Goal: Task Accomplishment & Management: Manage account settings

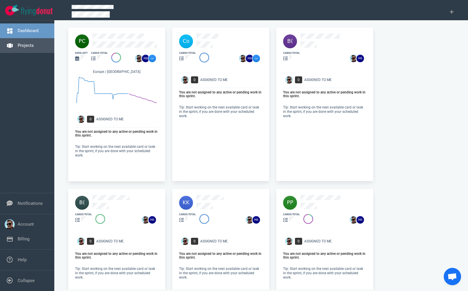
click at [31, 43] on link "Projects" at bounding box center [26, 45] width 16 height 5
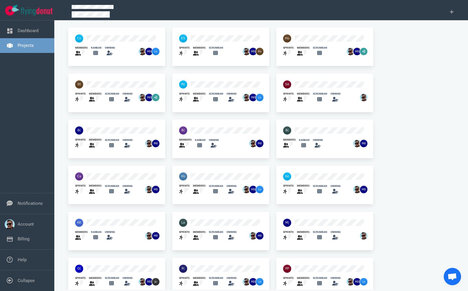
click at [294, 83] on div at bounding box center [287, 84] width 15 height 15
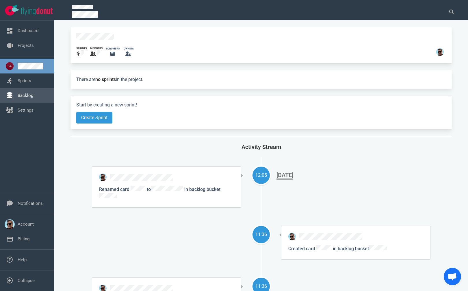
click at [31, 97] on link "Backlog" at bounding box center [26, 95] width 16 height 5
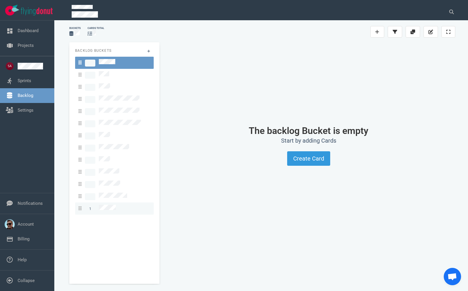
click at [109, 202] on link "1" at bounding box center [114, 208] width 79 height 12
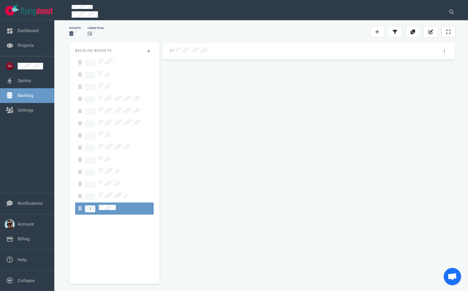
click at [199, 54] on div at bounding box center [304, 50] width 257 height 7
click at [199, 45] on div at bounding box center [305, 50] width 260 height 12
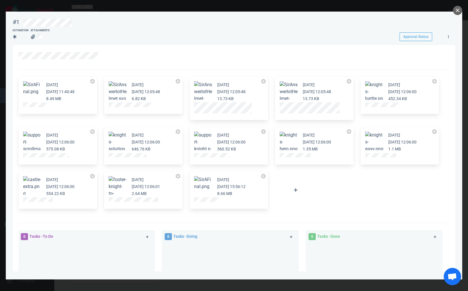
click at [205, 185] on button "Zoom image" at bounding box center [203, 183] width 18 height 14
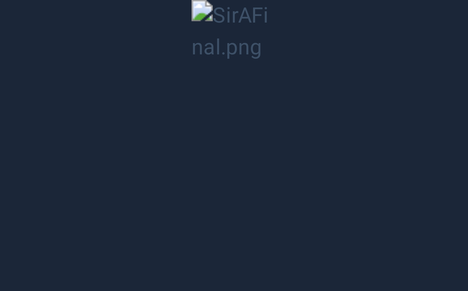
click at [246, 193] on button "Unzoom image" at bounding box center [234, 145] width 468 height 291
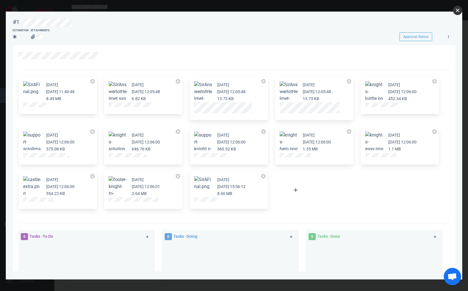
click at [457, 10] on button "close" at bounding box center [457, 10] width 9 height 9
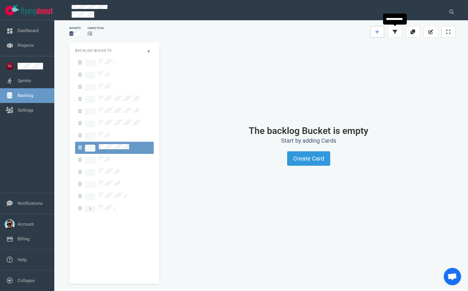
click at [376, 31] on icon at bounding box center [377, 31] width 4 height 5
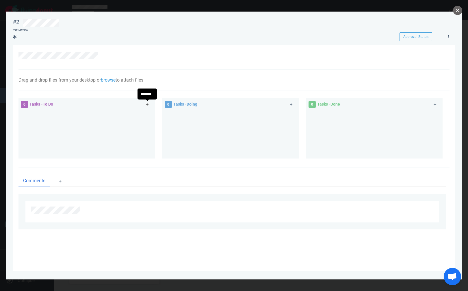
click at [148, 105] on icon at bounding box center [147, 104] width 3 height 3
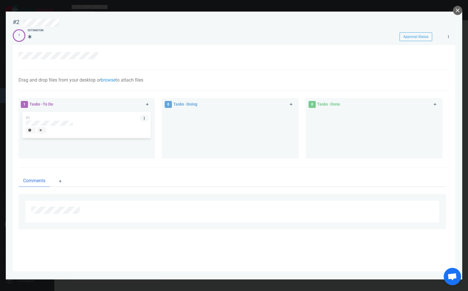
click at [146, 118] on link at bounding box center [143, 117] width 9 height 7
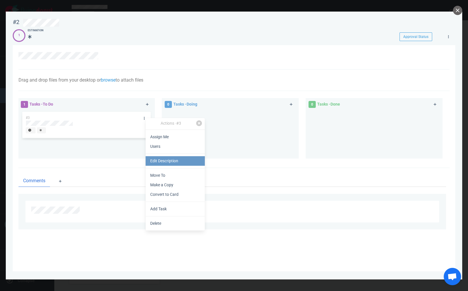
click at [166, 161] on link "Edit Description" at bounding box center [175, 161] width 59 height 10
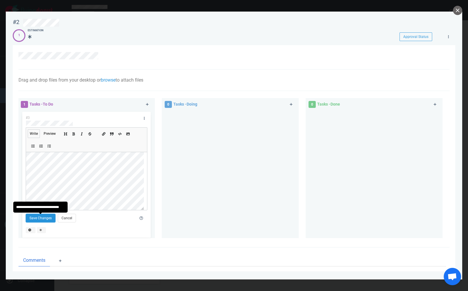
click at [44, 218] on button "Save Changes" at bounding box center [41, 217] width 30 height 9
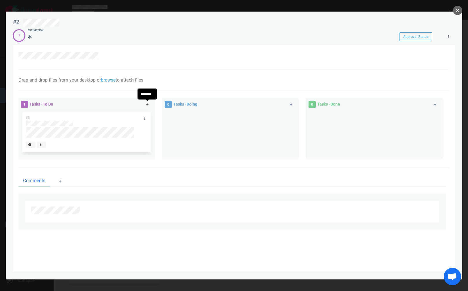
click at [148, 105] on icon at bounding box center [147, 104] width 3 height 3
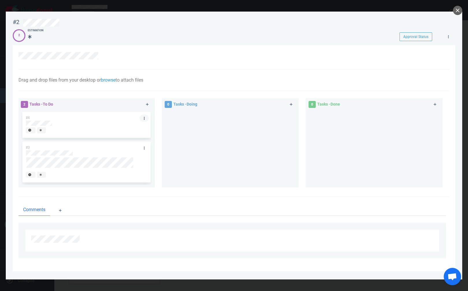
click at [144, 118] on icon at bounding box center [144, 117] width 1 height 3
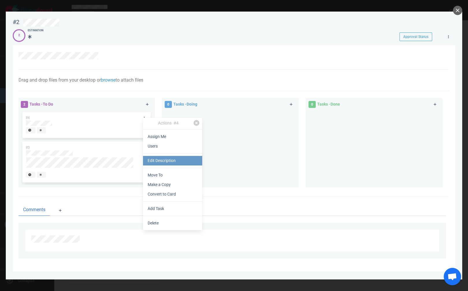
click at [158, 156] on link "Edit Description" at bounding box center [172, 161] width 59 height 10
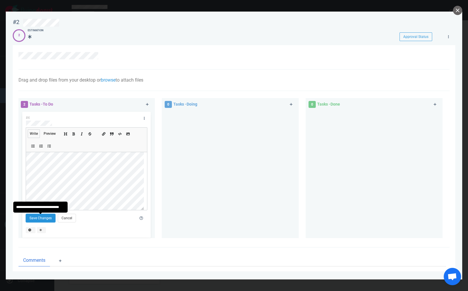
click at [43, 217] on button "Save Changes" at bounding box center [41, 217] width 30 height 9
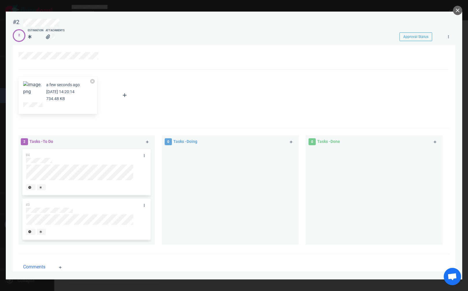
click at [91, 79] on div at bounding box center [92, 82] width 5 height 7
click at [94, 82] on button at bounding box center [92, 81] width 5 height 5
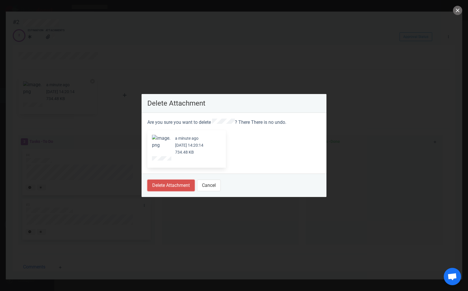
click at [174, 184] on button "Delete Attachment" at bounding box center [170, 185] width 47 height 12
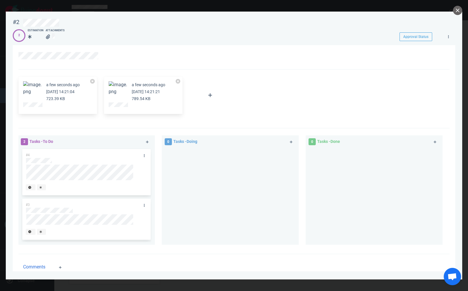
click at [30, 95] on figure at bounding box center [32, 90] width 18 height 18
click at [32, 88] on button "Zoom image" at bounding box center [32, 88] width 18 height 14
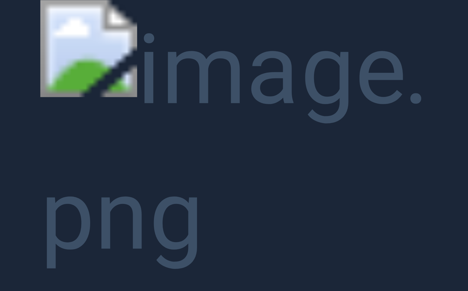
click at [449, 46] on button "Unzoom image" at bounding box center [234, 145] width 468 height 291
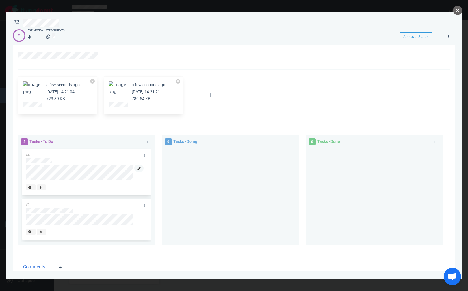
click at [137, 168] on link at bounding box center [138, 167] width 9 height 7
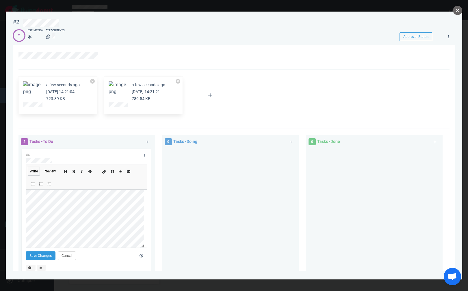
click at [104, 172] on icon "Add a link" at bounding box center [103, 171] width 3 height 3
click at [46, 258] on button "Save Changes" at bounding box center [41, 255] width 30 height 9
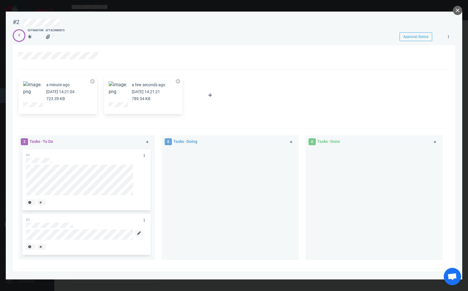
click at [137, 234] on icon at bounding box center [138, 232] width 3 height 3
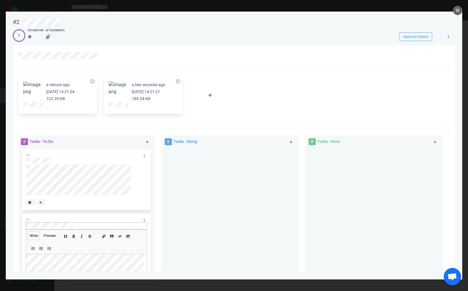
scroll to position [67, 0]
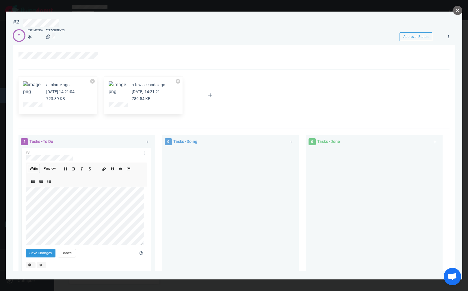
click at [104, 170] on icon "Add a link" at bounding box center [103, 168] width 3 height 3
click at [40, 254] on button "Save Changes" at bounding box center [41, 252] width 30 height 9
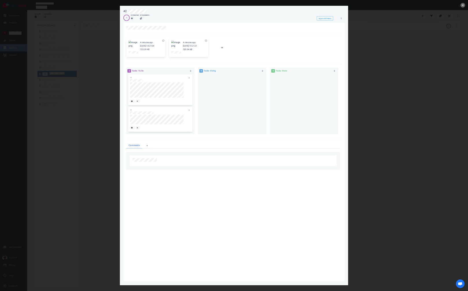
scroll to position [0, 0]
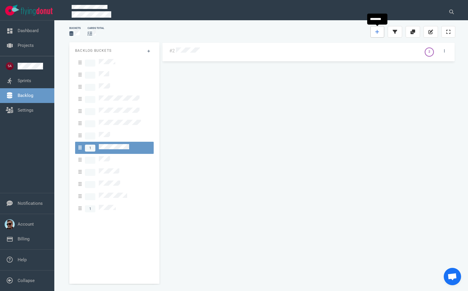
click at [378, 34] on link at bounding box center [377, 32] width 14 height 12
click at [34, 46] on link "Projects" at bounding box center [26, 45] width 16 height 5
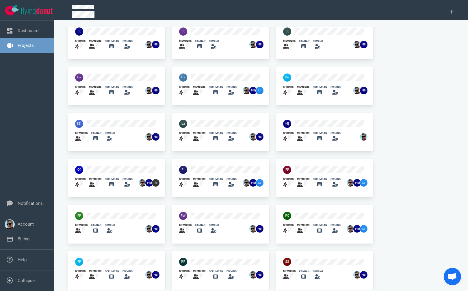
scroll to position [102, 0]
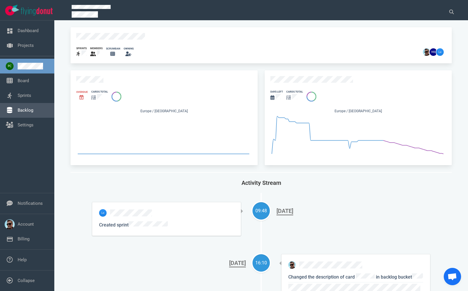
click at [26, 110] on link "Backlog" at bounding box center [26, 109] width 16 height 5
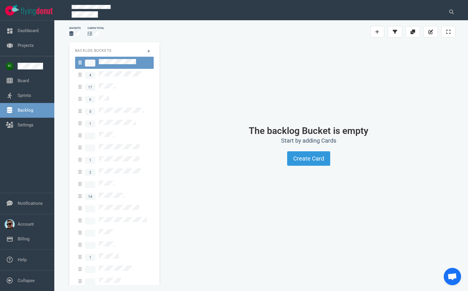
click at [149, 46] on div "Backlog Buckets 4 17 6 5 1 1 2 14 1 2 1" at bounding box center [114, 179] width 90 height 275
click at [147, 51] on icon at bounding box center [148, 50] width 3 height 3
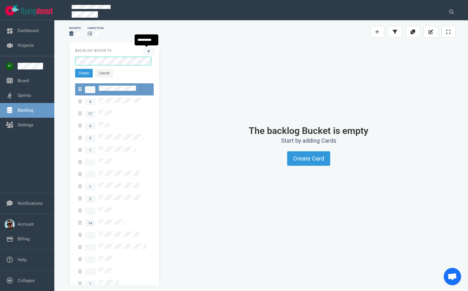
click button "Create" at bounding box center [84, 73] width 18 height 9
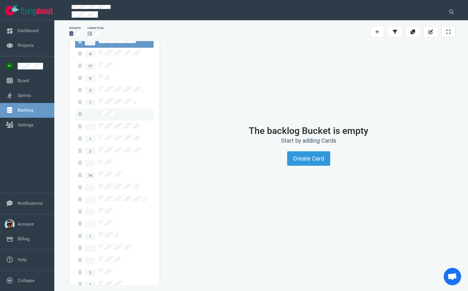
scroll to position [32, 0]
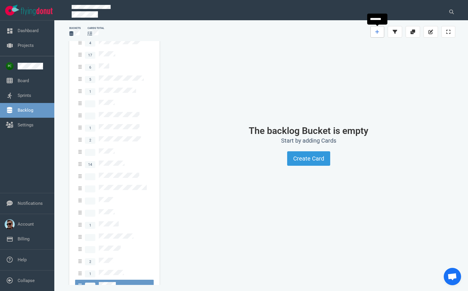
click at [382, 31] on link at bounding box center [377, 32] width 14 height 12
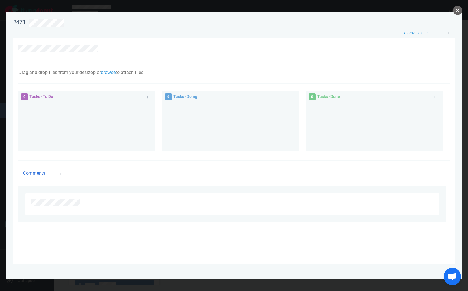
click at [107, 57] on div at bounding box center [233, 50] width 431 height 25
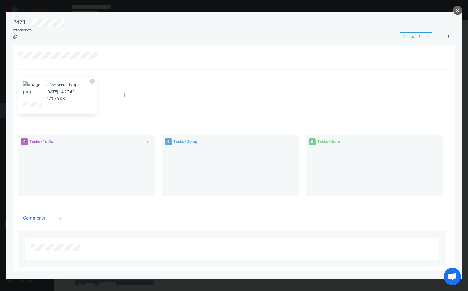
click at [27, 87] on button "Zoom image" at bounding box center [32, 88] width 18 height 14
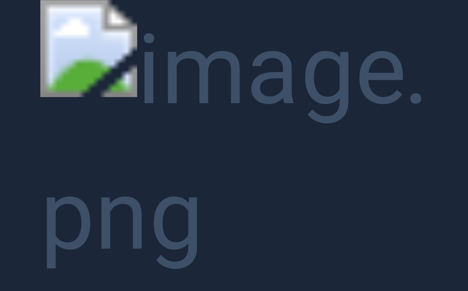
click at [452, 18] on button "Unzoom image" at bounding box center [234, 145] width 468 height 291
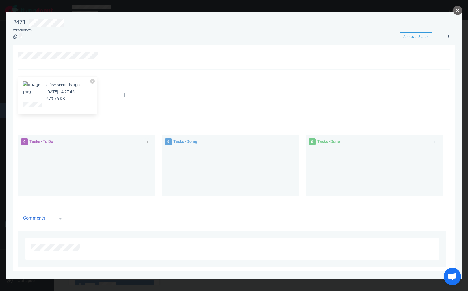
click at [146, 141] on icon at bounding box center [147, 141] width 3 height 3
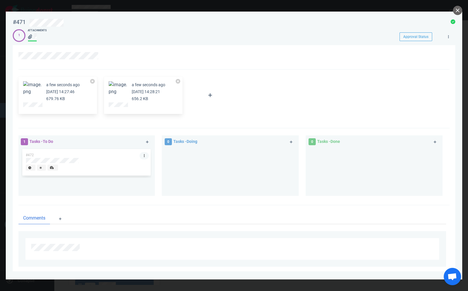
click at [144, 155] on icon at bounding box center [144, 155] width 1 height 3
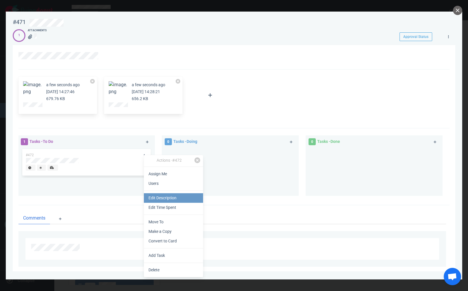
click at [168, 196] on link "Edit Description" at bounding box center [173, 198] width 59 height 10
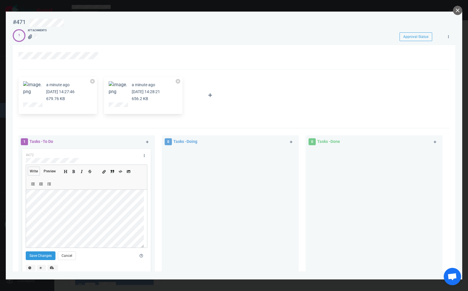
click at [105, 174] on button "Add a link" at bounding box center [104, 170] width 6 height 6
click at [104, 173] on icon "Add a link" at bounding box center [103, 171] width 3 height 3
click at [47, 257] on button "Save Changes" at bounding box center [41, 255] width 30 height 9
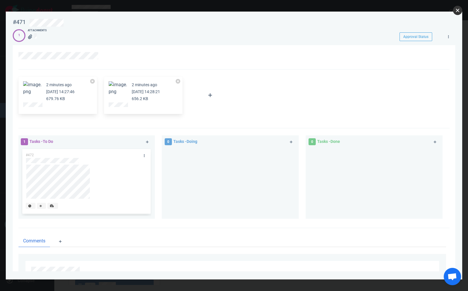
click at [457, 10] on button "close" at bounding box center [457, 10] width 9 height 9
click at [94, 166] on link at bounding box center [95, 167] width 9 height 7
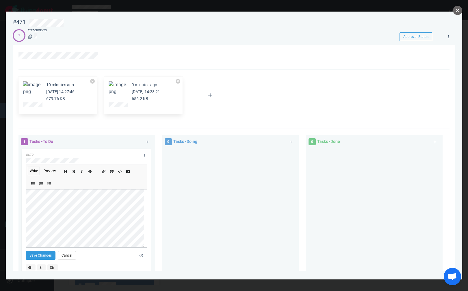
click at [198, 196] on div at bounding box center [230, 209] width 130 height 123
click at [40, 255] on button "Save Changes" at bounding box center [41, 255] width 30 height 9
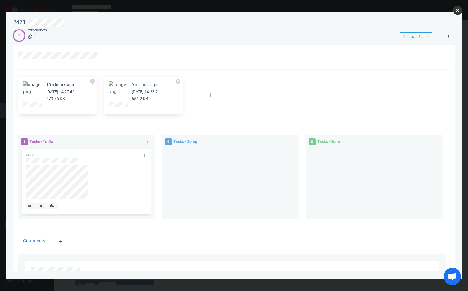
click at [455, 7] on button "close" at bounding box center [457, 10] width 9 height 9
click at [93, 170] on icon at bounding box center [93, 167] width 3 height 3
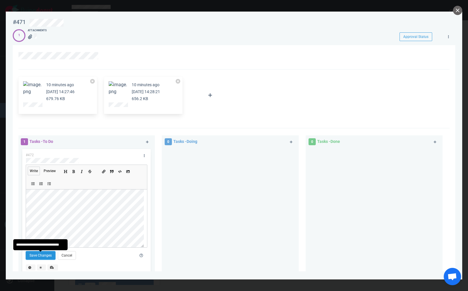
click at [38, 259] on button "Save Changes" at bounding box center [41, 255] width 30 height 9
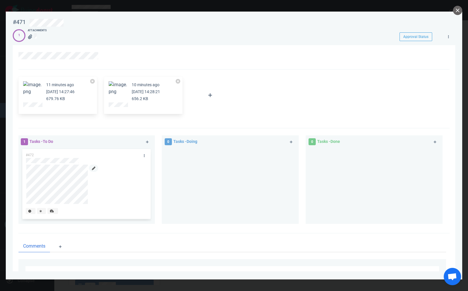
click at [95, 168] on icon at bounding box center [93, 167] width 3 height 3
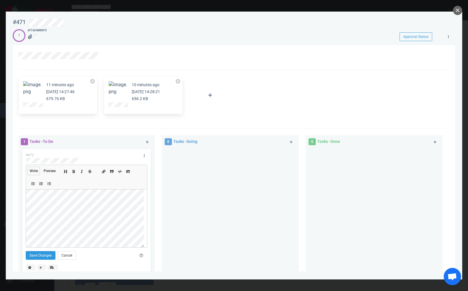
click at [42, 262] on div at bounding box center [82, 267] width 121 height 14
click at [46, 257] on button "Save Changes" at bounding box center [41, 255] width 30 height 9
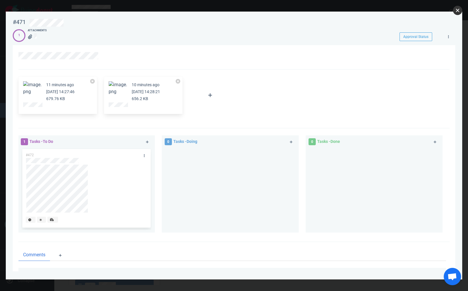
click at [455, 8] on button "close" at bounding box center [457, 10] width 9 height 9
